Goal: Entertainment & Leisure: Consume media (video, audio)

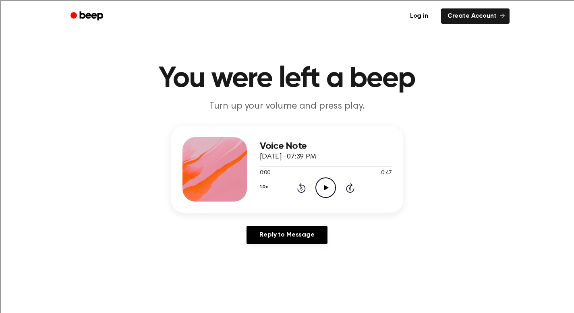
click at [327, 191] on icon "Play Audio" at bounding box center [325, 188] width 21 height 21
click at [304, 187] on icon at bounding box center [301, 188] width 8 height 10
click at [304, 187] on icon "Rewind 5 seconds" at bounding box center [301, 188] width 9 height 10
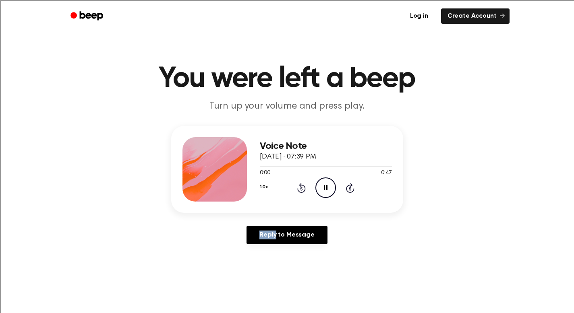
click at [304, 187] on icon "Rewind 5 seconds" at bounding box center [301, 188] width 9 height 10
click at [331, 190] on icon "Pause Audio" at bounding box center [325, 188] width 21 height 21
click at [331, 190] on icon "Play Audio" at bounding box center [325, 188] width 21 height 21
click at [327, 190] on icon at bounding box center [326, 187] width 4 height 5
click at [320, 27] on div "Log in Create Account" at bounding box center [287, 16] width 445 height 32
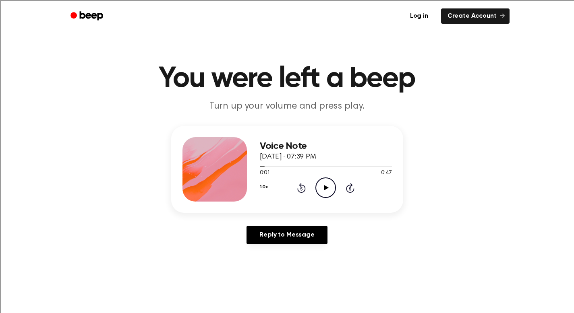
click at [337, 26] on div "Log in Create Account" at bounding box center [287, 16] width 445 height 32
click at [327, 189] on icon "Play Audio" at bounding box center [325, 188] width 21 height 21
click at [392, 23] on ul "Log in Create Account" at bounding box center [313, 16] width 393 height 19
click at [328, 193] on icon "Pause Audio" at bounding box center [325, 188] width 21 height 21
drag, startPoint x: 283, startPoint y: 168, endPoint x: 218, endPoint y: 167, distance: 64.8
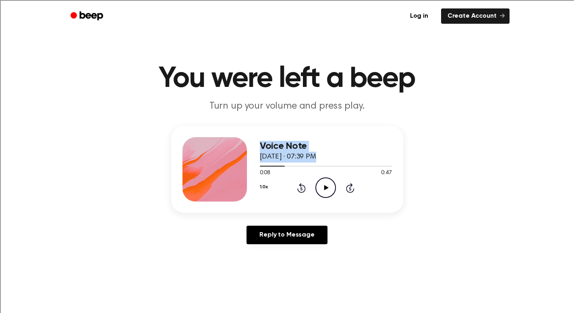
click at [218, 167] on div "Voice Note [DATE] · 07:39 PM 0:08 0:47 Your browser does not support the [objec…" at bounding box center [287, 169] width 232 height 87
click at [181, 168] on div "Voice Note [DATE] · 07:39 PM 0:08 0:47 Your browser does not support the [objec…" at bounding box center [287, 169] width 232 height 87
drag, startPoint x: 282, startPoint y: 167, endPoint x: 251, endPoint y: 166, distance: 31.8
click at [251, 166] on div "Voice Note [DATE] · 07:39 PM 0:08 0:47 Your browser does not support the [objec…" at bounding box center [287, 169] width 232 height 87
click at [287, 180] on div "1.0x Rewind 5 seconds Play Audio Skip 5 seconds" at bounding box center [326, 188] width 132 height 21
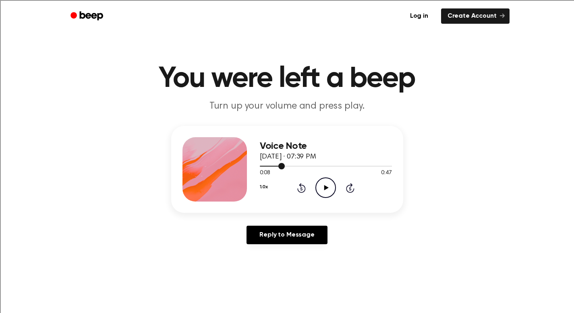
drag, startPoint x: 285, startPoint y: 166, endPoint x: 260, endPoint y: 169, distance: 25.5
click at [260, 169] on div at bounding box center [326, 166] width 132 height 6
click at [325, 187] on icon at bounding box center [326, 187] width 4 height 5
click at [333, 188] on icon "Pause Audio" at bounding box center [325, 188] width 21 height 21
click at [331, 189] on icon "Play Audio" at bounding box center [325, 188] width 21 height 21
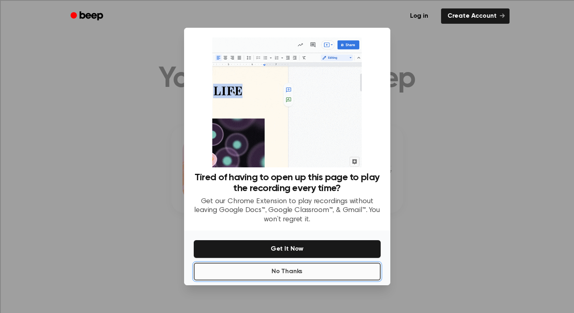
click at [270, 272] on button "No Thanks" at bounding box center [287, 272] width 187 height 18
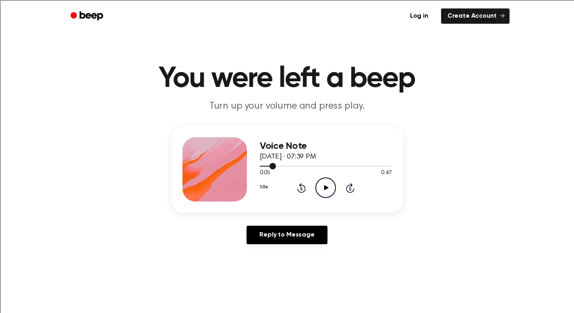
drag, startPoint x: 275, startPoint y: 165, endPoint x: 263, endPoint y: 166, distance: 12.1
click at [263, 166] on div at bounding box center [326, 166] width 132 height 6
click at [317, 188] on icon "Play Audio" at bounding box center [325, 188] width 21 height 21
